Goal: Find specific page/section: Find specific page/section

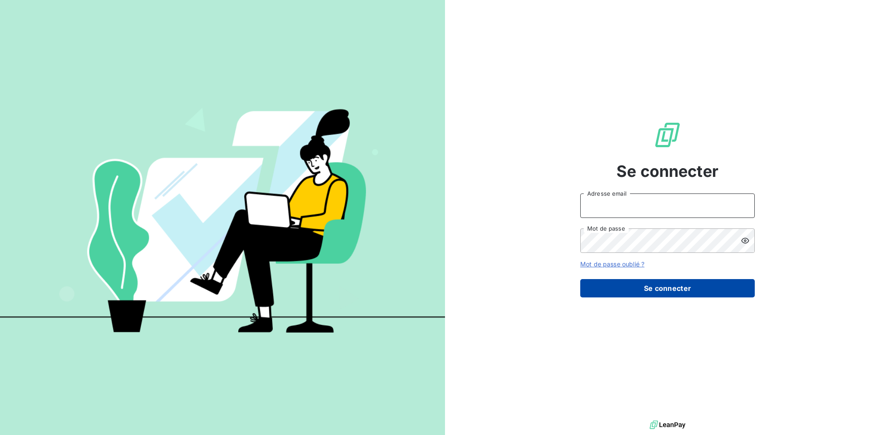
type input "[EMAIL_ADDRESS][DOMAIN_NAME]"
click at [665, 286] on button "Se connecter" at bounding box center [667, 288] width 175 height 18
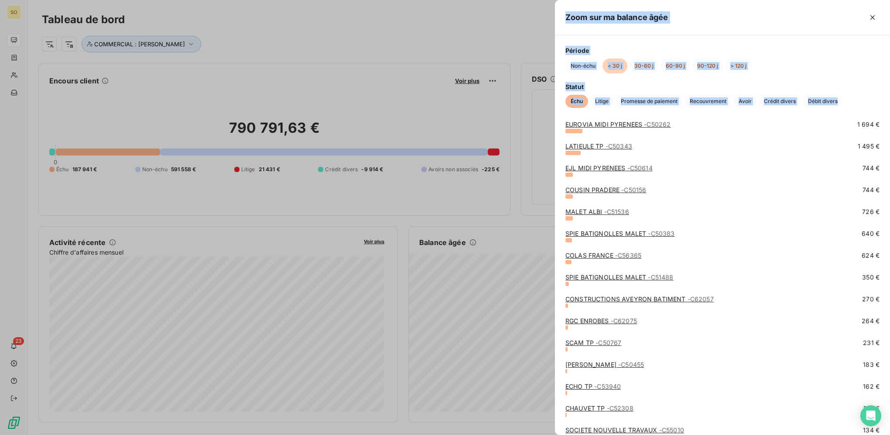
scroll to position [347, 0]
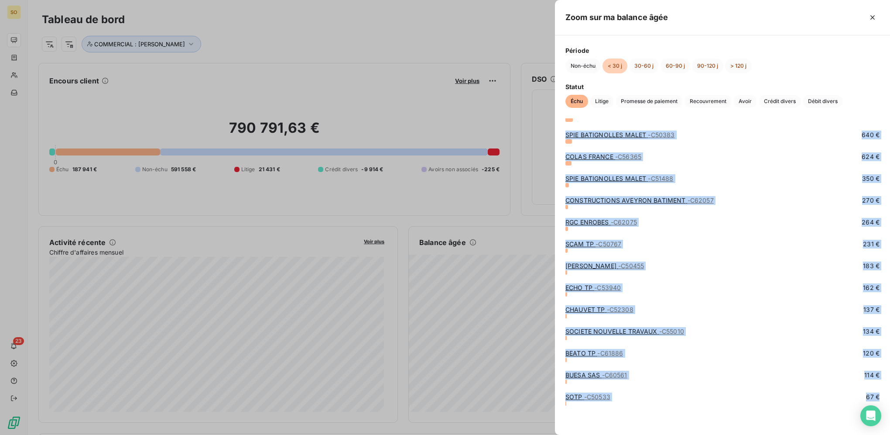
drag, startPoint x: 562, startPoint y: 127, endPoint x: 724, endPoint y: 423, distance: 337.2
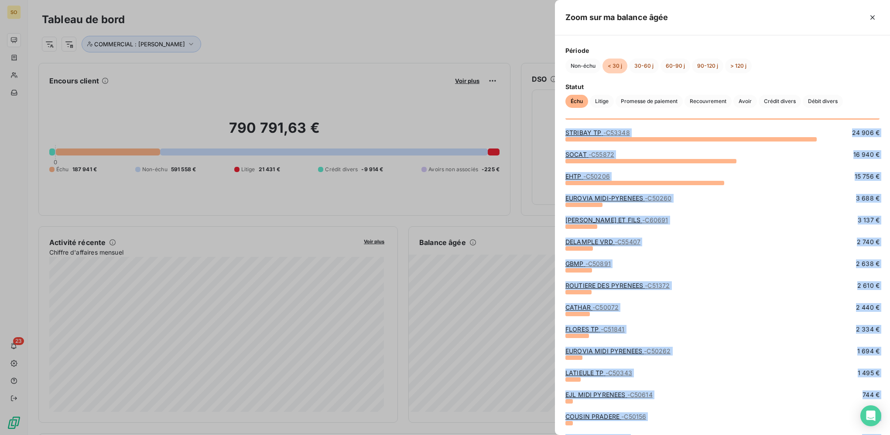
scroll to position [0, 0]
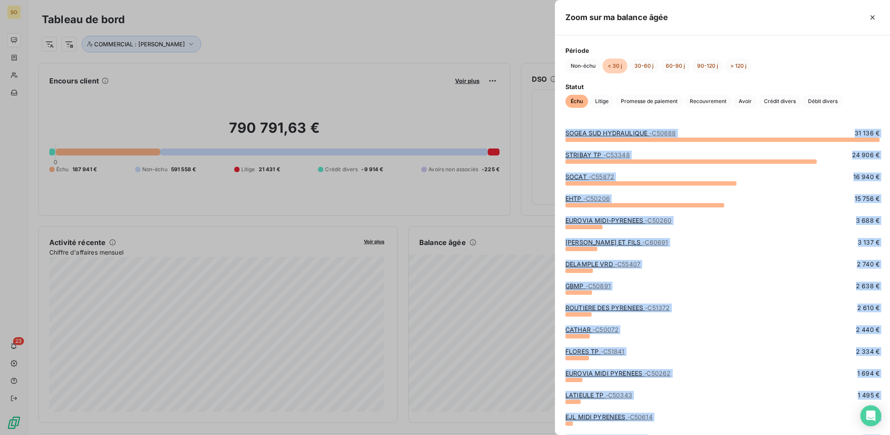
click at [562, 126] on div "SOGEA SUD HYDRAULIQUE - C50688 31 136 € STRIBAY TP - C53348 24 906 € SOCAT - C5…" at bounding box center [722, 276] width 335 height 316
click at [563, 129] on div "SOGEA SUD HYDRAULIQUE - C50688 31 136 € STRIBAY TP - C53348 24 906 € SOCAT - C5…" at bounding box center [722, 276] width 335 height 316
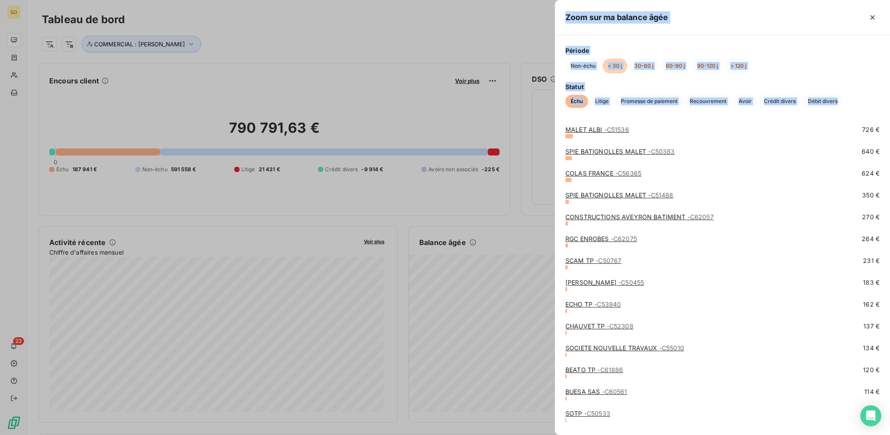
scroll to position [347, 0]
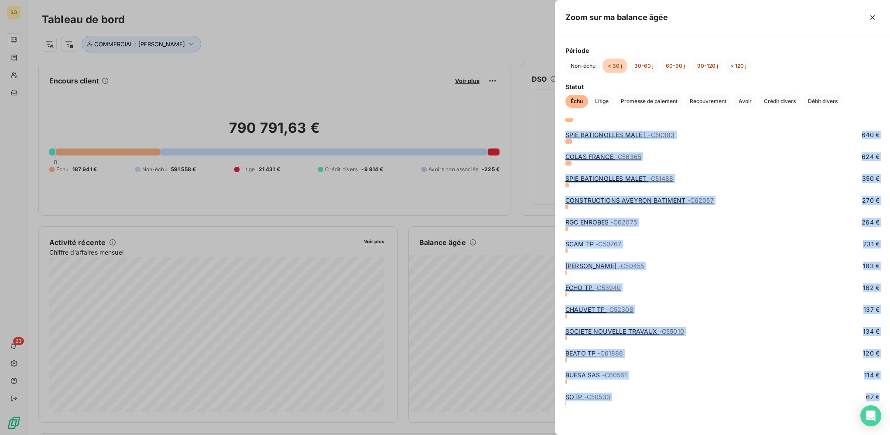
drag, startPoint x: 563, startPoint y: 127, endPoint x: 655, endPoint y: 410, distance: 297.2
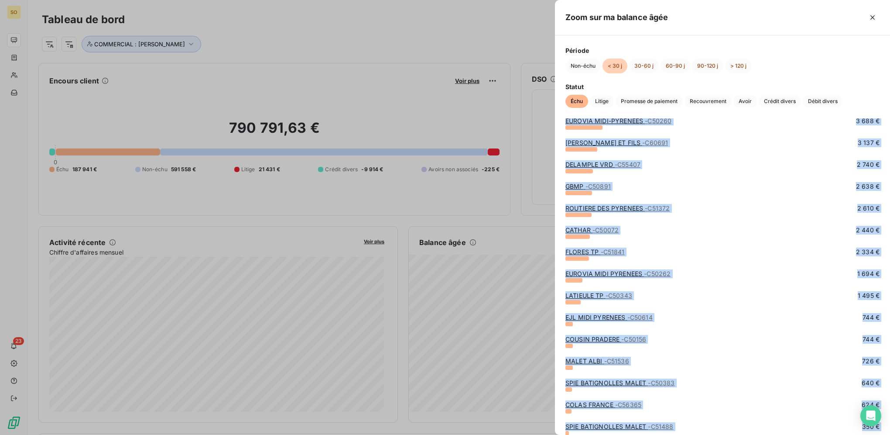
scroll to position [0, 0]
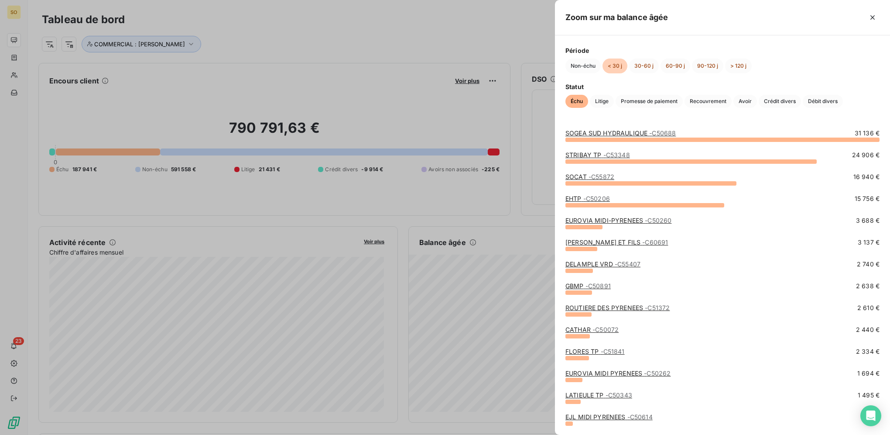
click at [586, 116] on div "Période Non-échu < 30 j 30-60 j 60-90 j 90-120 j > 120 j Statut Échu Litige Pro…" at bounding box center [722, 76] width 335 height 83
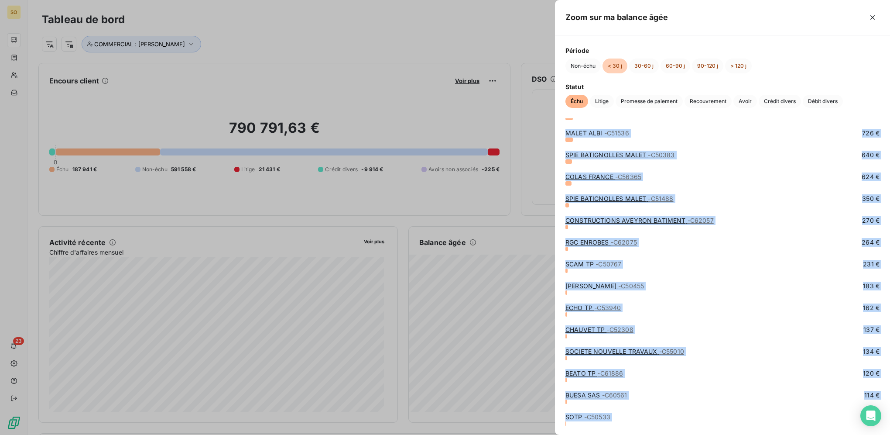
scroll to position [347, 0]
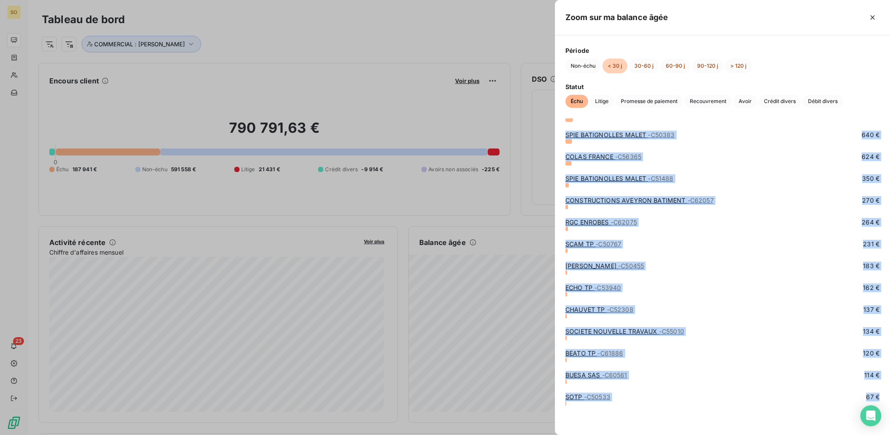
drag, startPoint x: 562, startPoint y: 127, endPoint x: 644, endPoint y: 416, distance: 300.0
drag, startPoint x: 644, startPoint y: 416, endPoint x: 621, endPoint y: 417, distance: 22.3
click at [621, 417] on div "SOTP - C50533 67 €" at bounding box center [722, 413] width 314 height 43
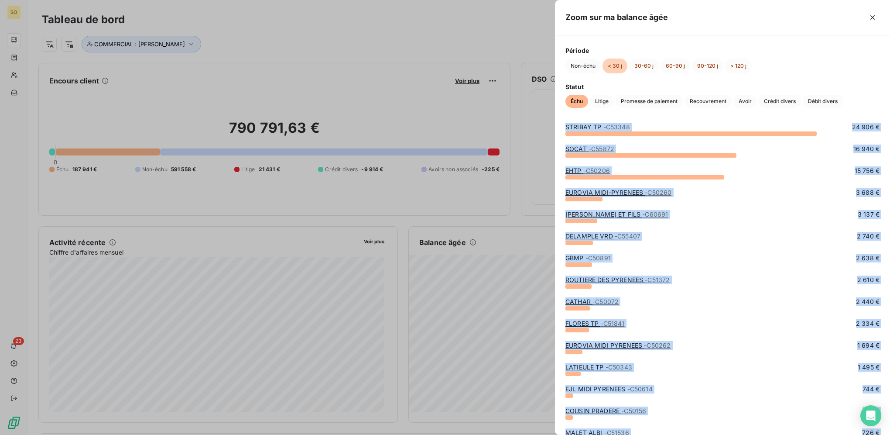
scroll to position [0, 0]
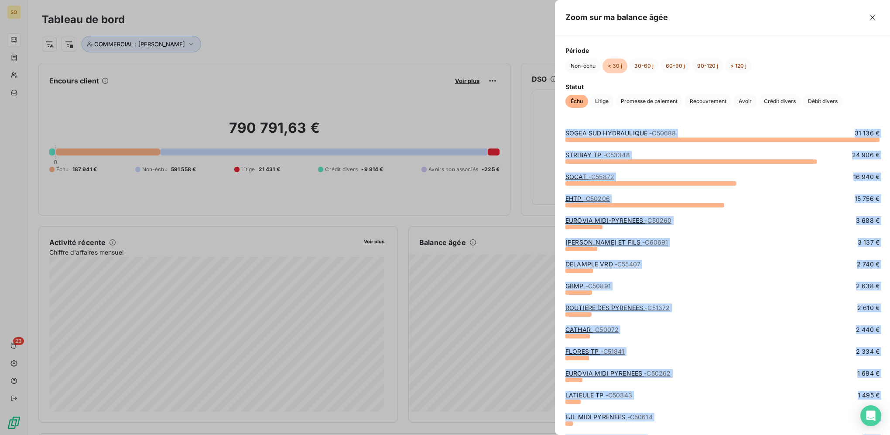
click at [583, 119] on div "SOGEA SUD HYDRAULIQUE - C50688 31 136 € STRIBAY TP - C53348 24 906 € SOCAT - C5…" at bounding box center [722, 276] width 335 height 316
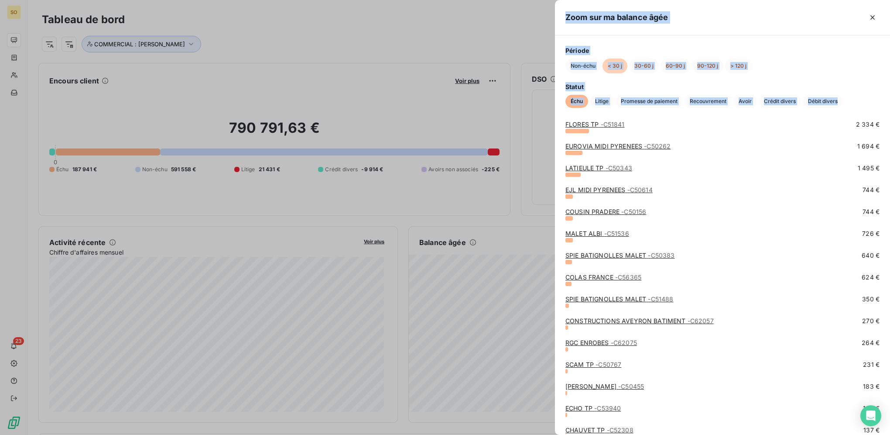
scroll to position [347, 0]
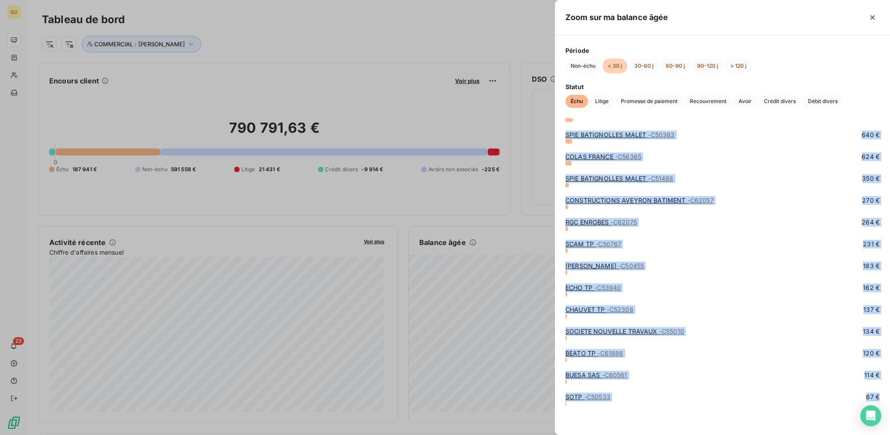
drag, startPoint x: 562, startPoint y: 121, endPoint x: 641, endPoint y: 427, distance: 315.8
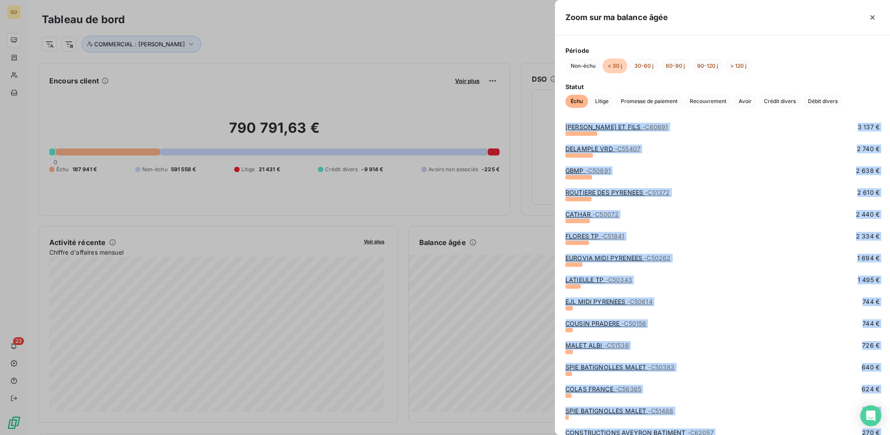
scroll to position [0, 0]
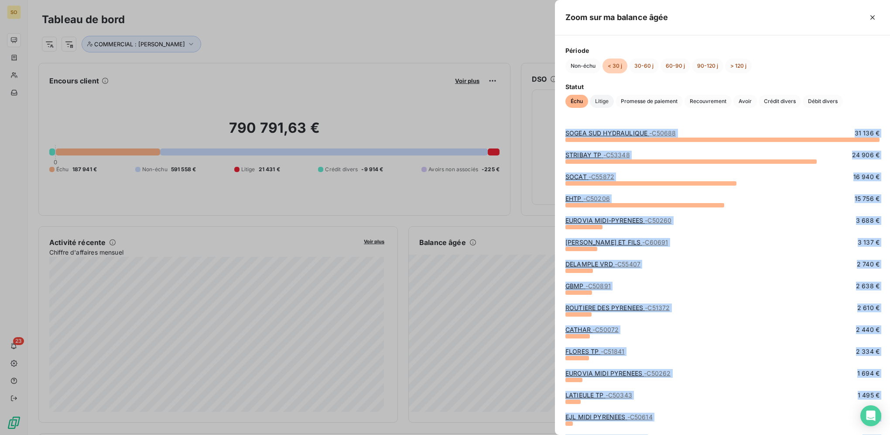
click at [604, 98] on span "Litige" at bounding box center [602, 101] width 24 height 13
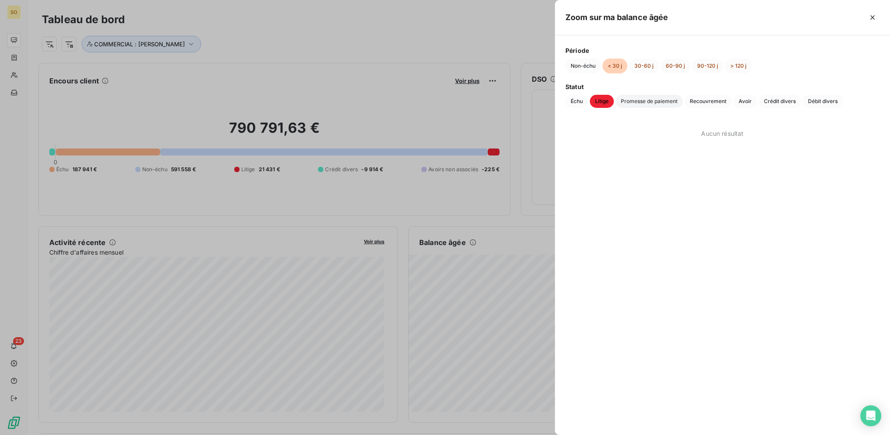
click at [640, 103] on span "Promesse de paiement" at bounding box center [649, 101] width 67 height 13
click at [707, 101] on span "Recouvrement" at bounding box center [708, 101] width 47 height 13
click at [740, 103] on span "Avoir" at bounding box center [745, 101] width 24 height 13
click at [772, 103] on span "Crédit divers" at bounding box center [780, 101] width 42 height 13
click at [641, 65] on button "30-60 j" at bounding box center [644, 65] width 30 height 15
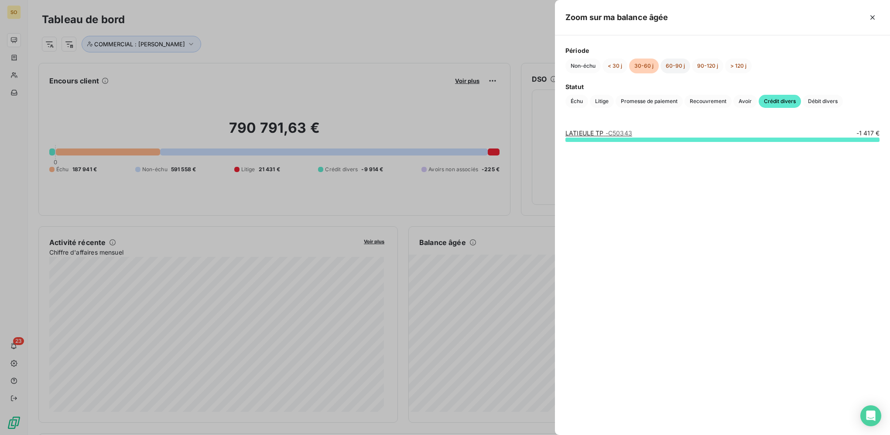
click at [669, 66] on button "60-90 j" at bounding box center [676, 65] width 30 height 15
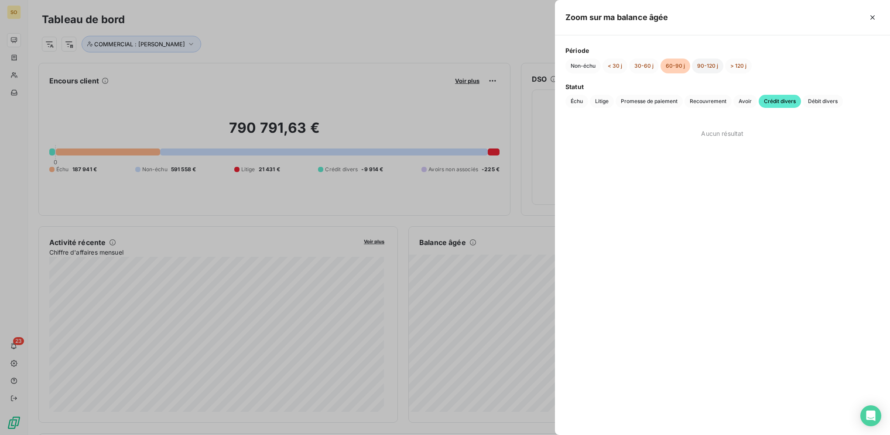
click at [700, 63] on button "90-120 j" at bounding box center [707, 65] width 31 height 15
click at [585, 65] on button "Non-échu" at bounding box center [582, 65] width 35 height 15
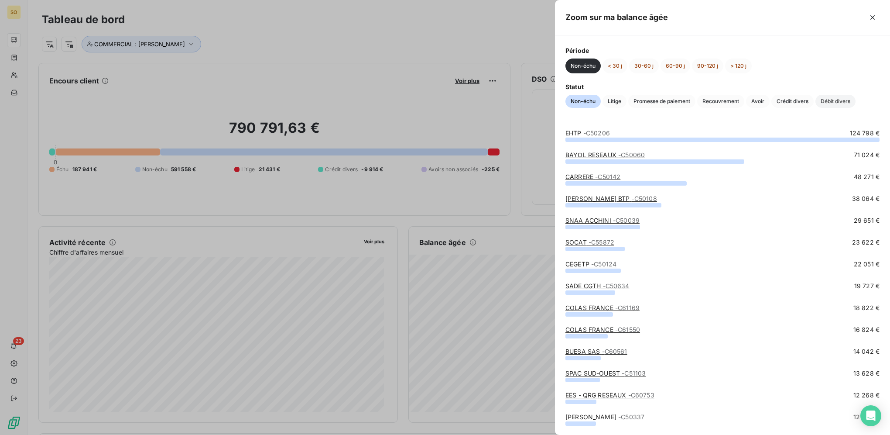
click at [828, 102] on span "Débit divers" at bounding box center [835, 101] width 40 height 13
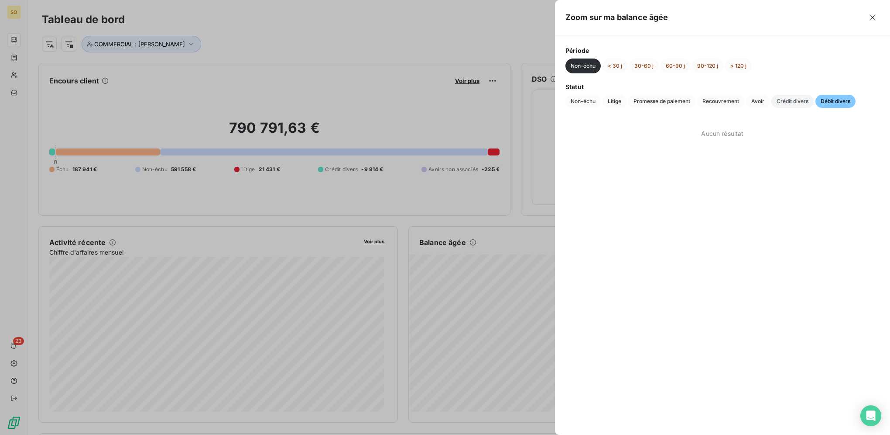
click at [807, 101] on span "Crédit divers" at bounding box center [792, 101] width 42 height 13
click at [743, 101] on span "Recouvrement" at bounding box center [720, 101] width 47 height 13
click at [647, 99] on span "Promesse de paiement" at bounding box center [661, 101] width 67 height 13
click at [611, 99] on span "Litige" at bounding box center [615, 101] width 24 height 13
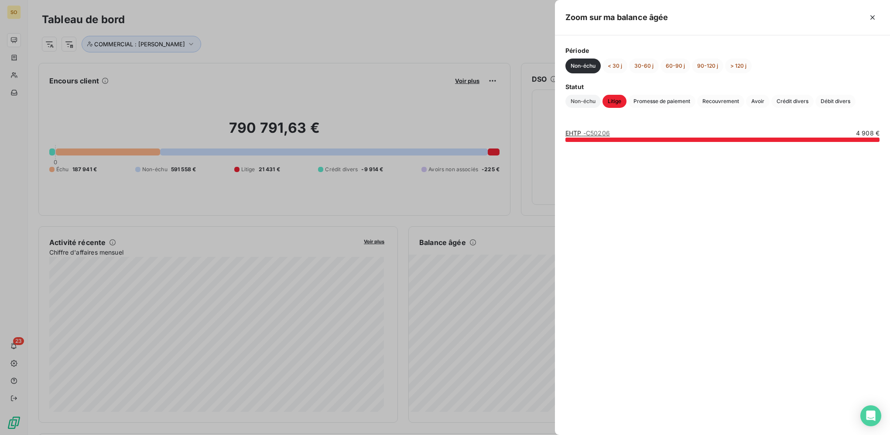
click at [587, 100] on span "Non-échu" at bounding box center [582, 101] width 35 height 13
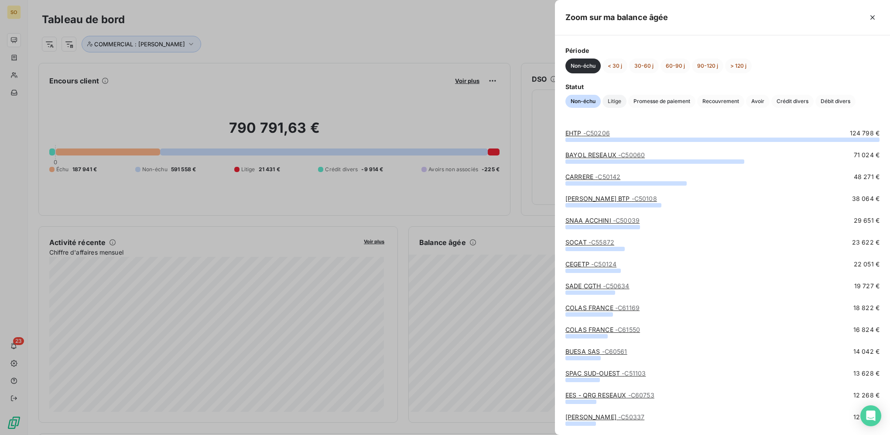
click at [620, 97] on span "Litige" at bounding box center [615, 101] width 24 height 13
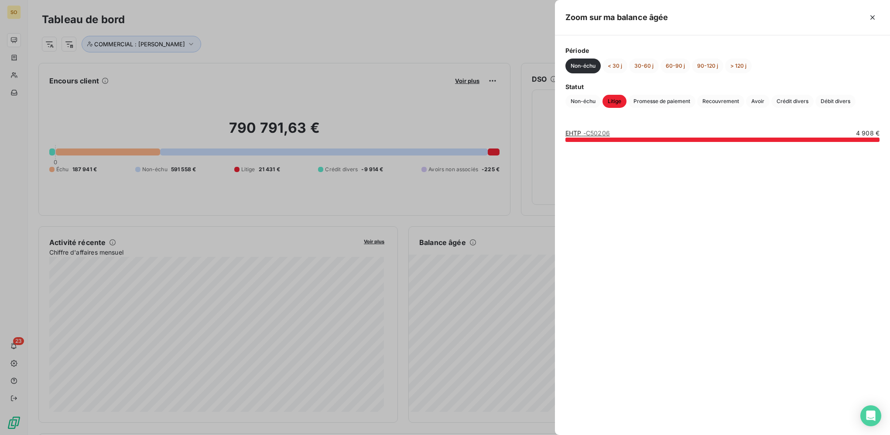
click at [668, 139] on div at bounding box center [722, 139] width 314 height 4
click at [603, 132] on span "- C50206" at bounding box center [596, 132] width 27 height 7
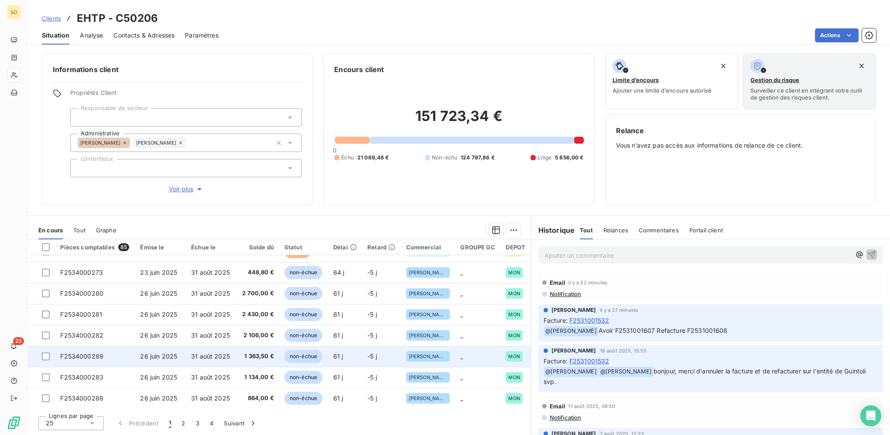
scroll to position [65, 0]
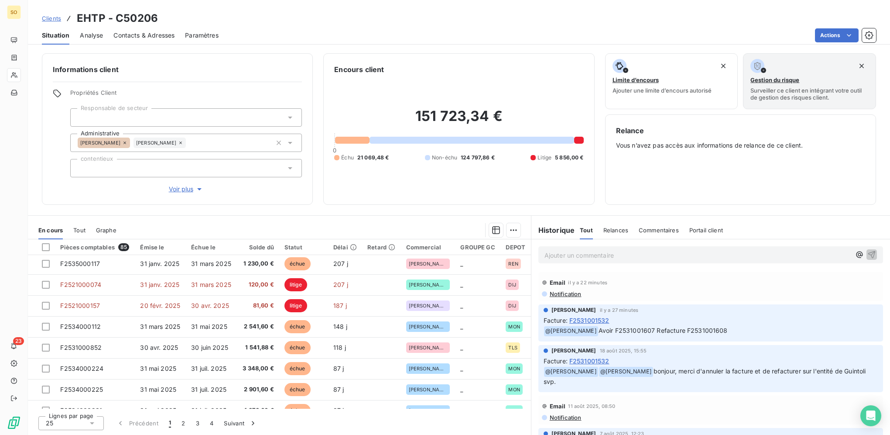
click at [347, 18] on div "Clients EHTP - C50206" at bounding box center [459, 18] width 862 height 16
click at [422, 138] on div at bounding box center [472, 140] width 204 height 7
drag, startPoint x: 431, startPoint y: 159, endPoint x: 502, endPoint y: 172, distance: 71.8
click at [502, 172] on div "151 723,34 € 0 Échu 21 069,48 € Non-échu 124 797,86 € Litige 5 856,00 €" at bounding box center [458, 134] width 249 height 119
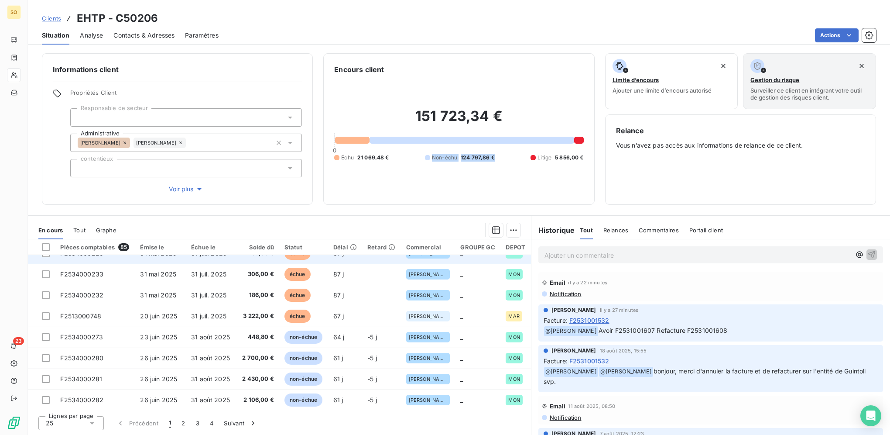
scroll to position [370, 0]
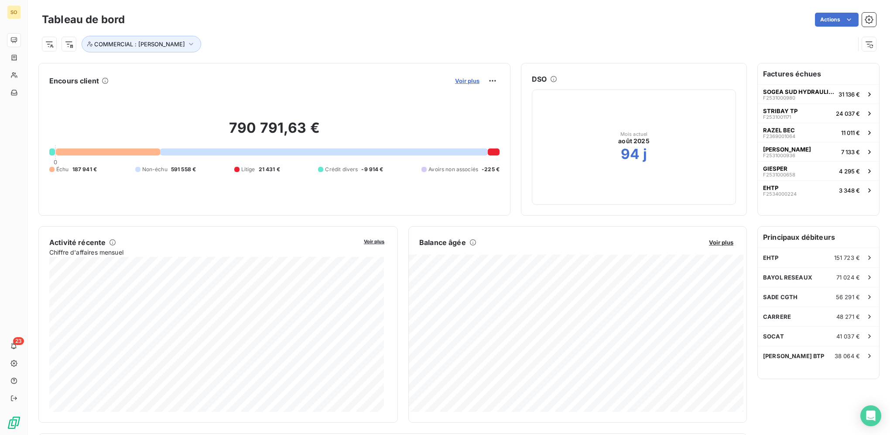
click at [467, 82] on span "Voir plus" at bounding box center [467, 80] width 24 height 7
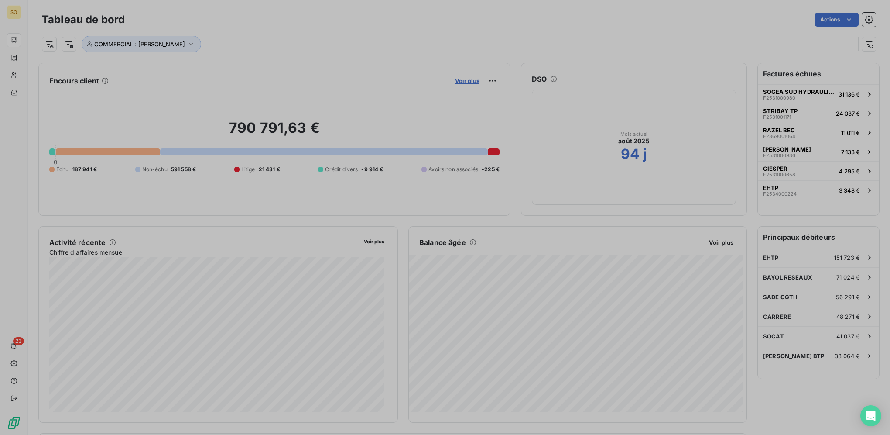
scroll to position [304, 328]
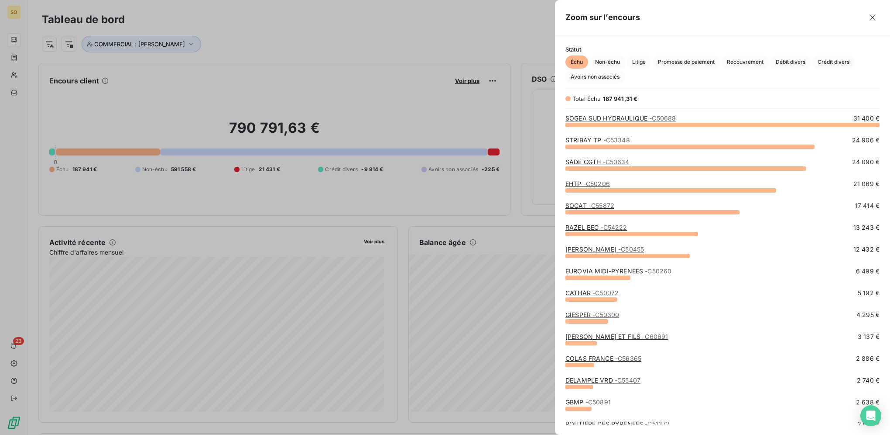
click at [656, 118] on span "- C50688" at bounding box center [662, 117] width 27 height 7
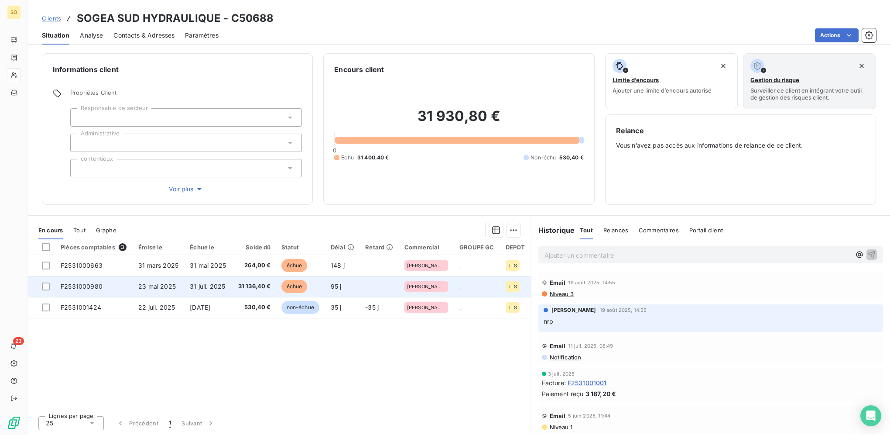
click at [108, 287] on td "F2531000980" at bounding box center [94, 286] width 78 height 21
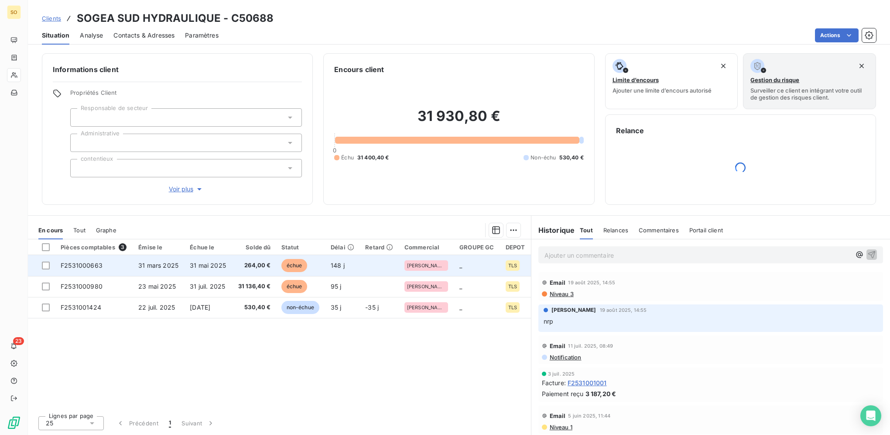
click at [297, 265] on span "échue" at bounding box center [294, 265] width 26 height 13
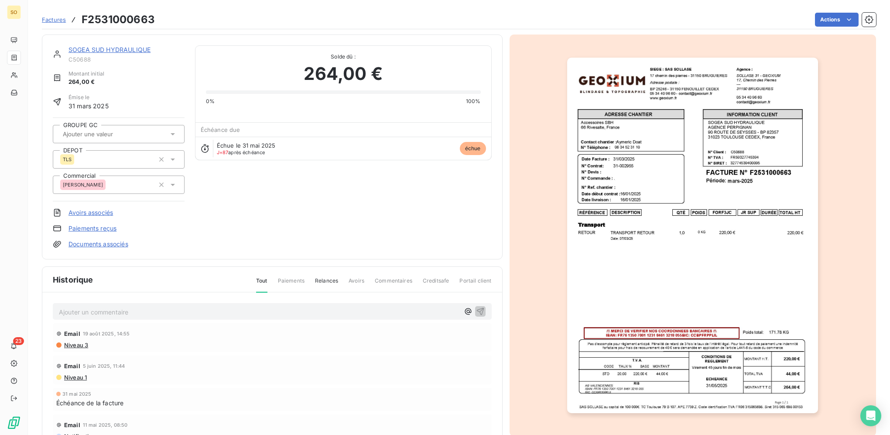
scroll to position [44, 0]
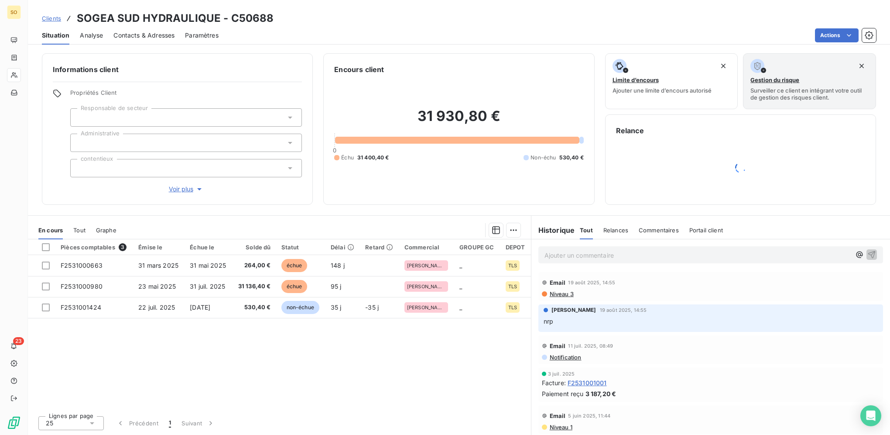
scroll to position [262, 0]
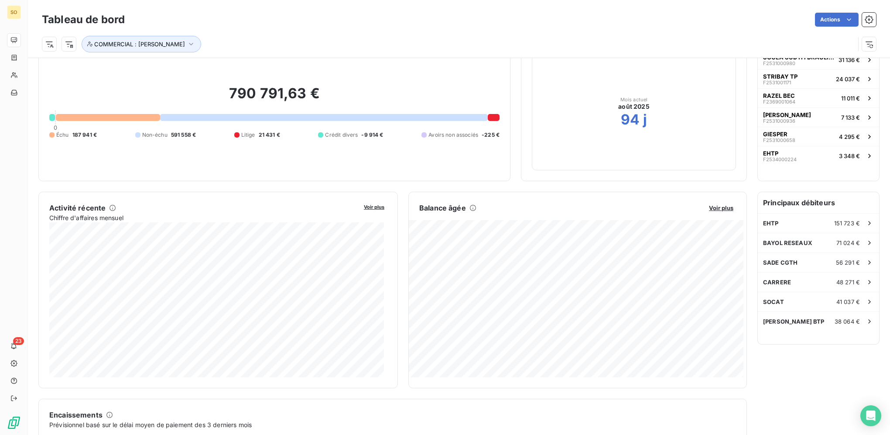
scroll to position [45, 0]
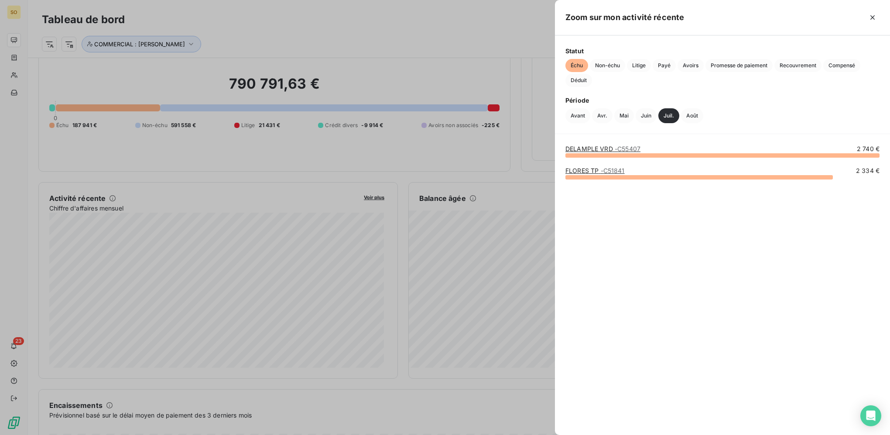
click at [298, 300] on div at bounding box center [445, 217] width 890 height 435
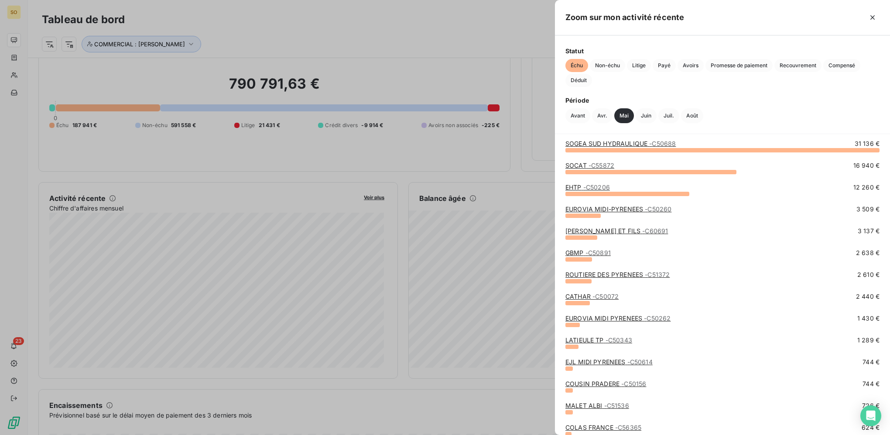
scroll to position [0, 0]
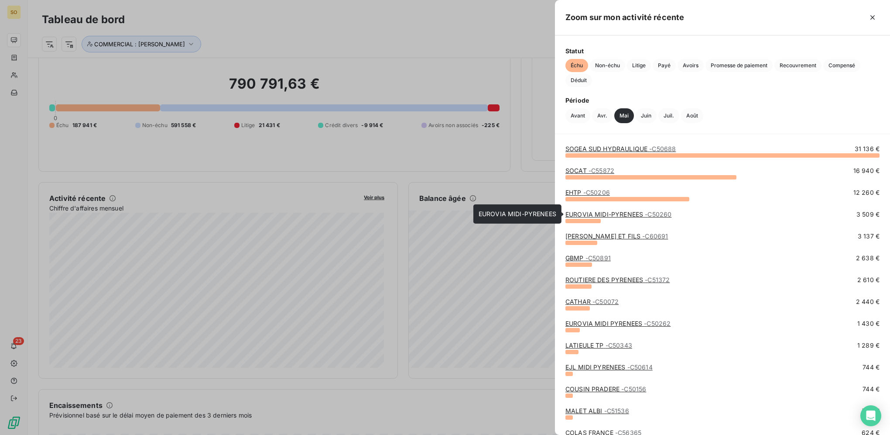
click at [607, 213] on link "EUROVIA MIDI-PYRENEES - C50260" at bounding box center [618, 213] width 106 height 7
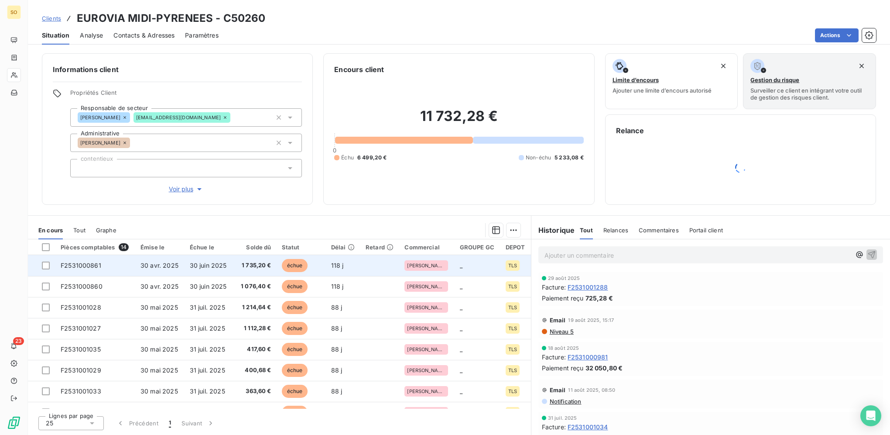
click at [89, 266] on span "F2531000861" at bounding box center [81, 264] width 41 height 7
